Goal: Register for event/course

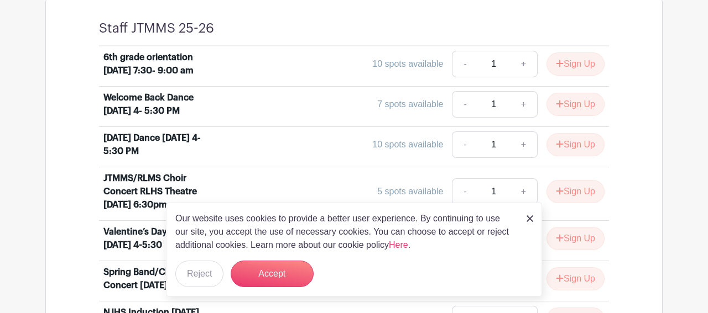
scroll to position [475, 0]
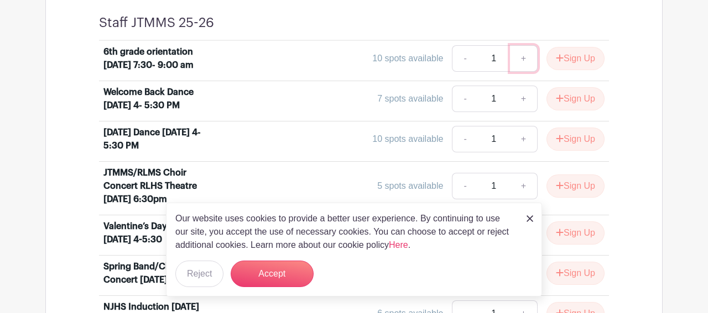
click at [520, 65] on link "+" at bounding box center [524, 58] width 28 height 27
type input "2"
click at [524, 112] on link "+" at bounding box center [524, 99] width 28 height 27
type input "2"
click at [563, 109] on button "Sign Up" at bounding box center [575, 98] width 58 height 23
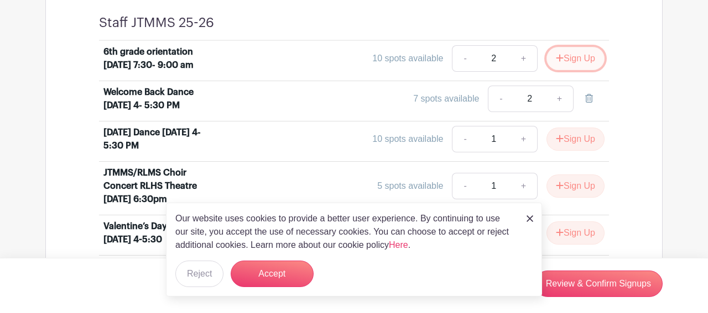
click at [569, 69] on button "Sign Up" at bounding box center [575, 58] width 58 height 23
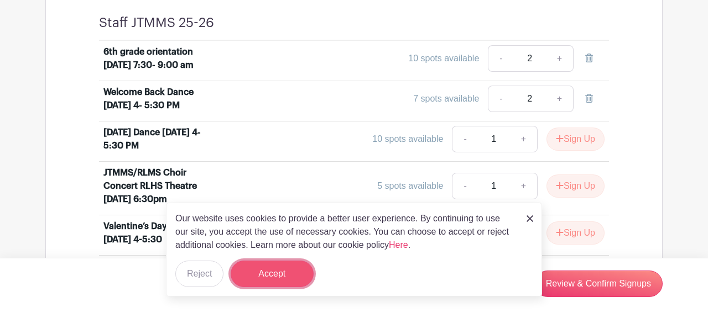
click at [283, 270] on button "Accept" at bounding box center [272, 274] width 83 height 27
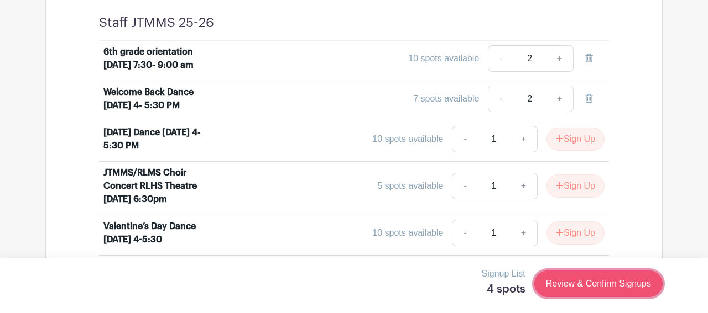
click at [587, 288] on link "Review & Confirm Signups" at bounding box center [598, 284] width 128 height 27
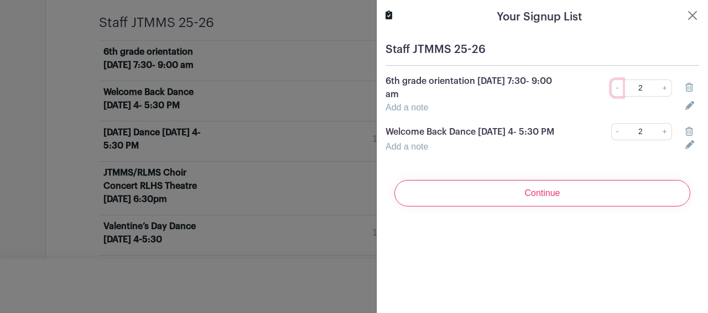
click at [618, 89] on link "-" at bounding box center [617, 88] width 12 height 17
type input "1"
click at [620, 136] on link "-" at bounding box center [617, 131] width 12 height 17
type input "1"
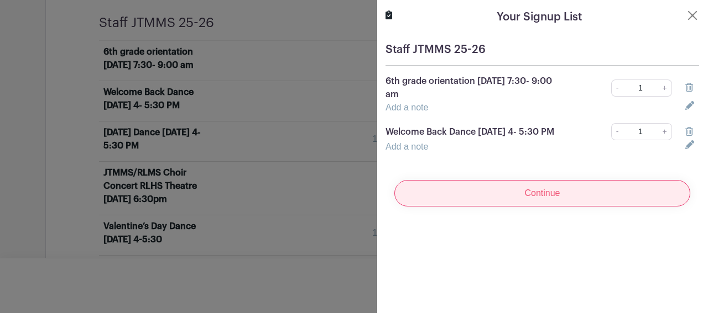
click at [558, 206] on input "Continue" at bounding box center [542, 193] width 296 height 27
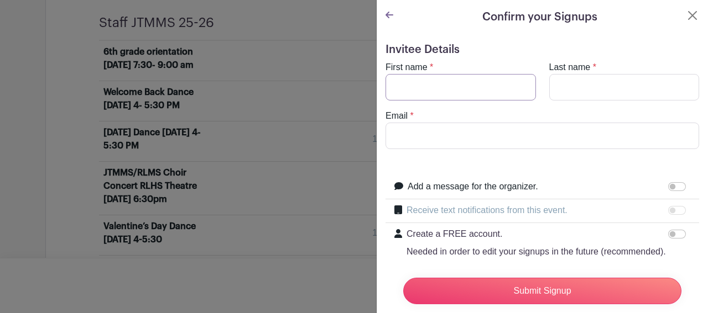
click at [483, 85] on input "First name" at bounding box center [460, 87] width 150 height 27
type input "[PERSON_NAME]"
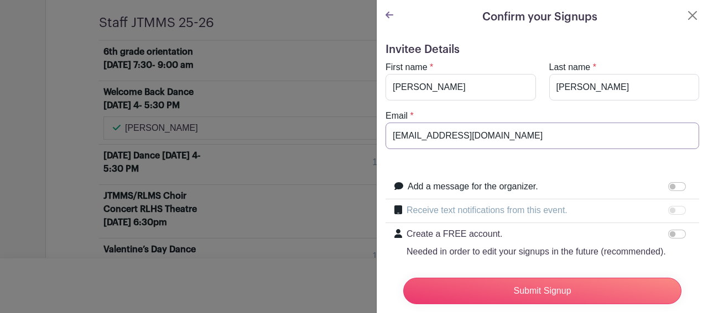
click at [438, 132] on input "[EMAIL_ADDRESS][DOMAIN_NAME]" at bounding box center [541, 136] width 313 height 27
type input "[EMAIL_ADDRESS][DOMAIN_NAME]"
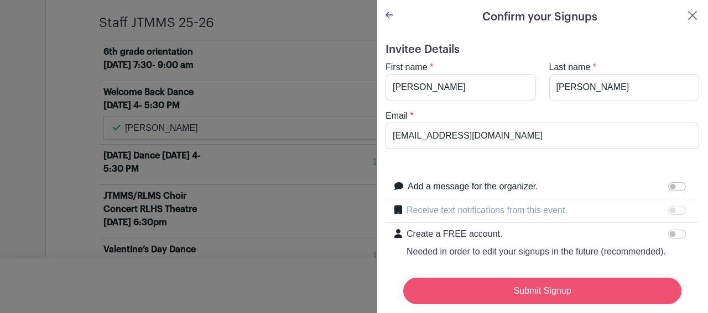
click at [509, 292] on input "Submit Signup" at bounding box center [542, 291] width 278 height 27
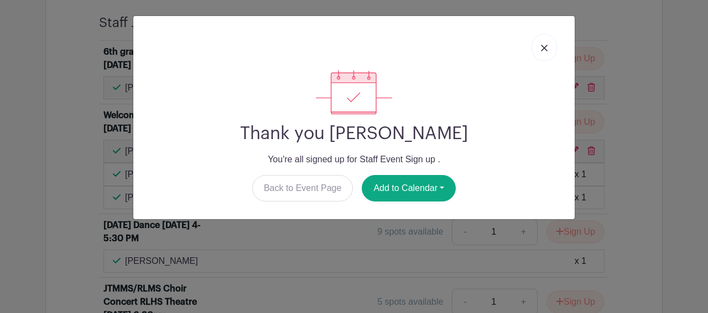
click at [542, 47] on img at bounding box center [544, 48] width 7 height 7
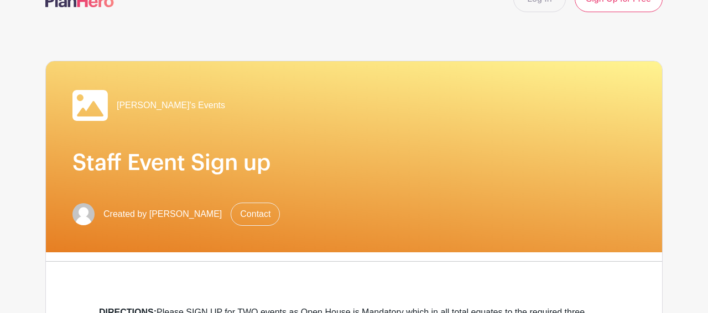
scroll to position [0, 0]
